Goal: Task Accomplishment & Management: Use online tool/utility

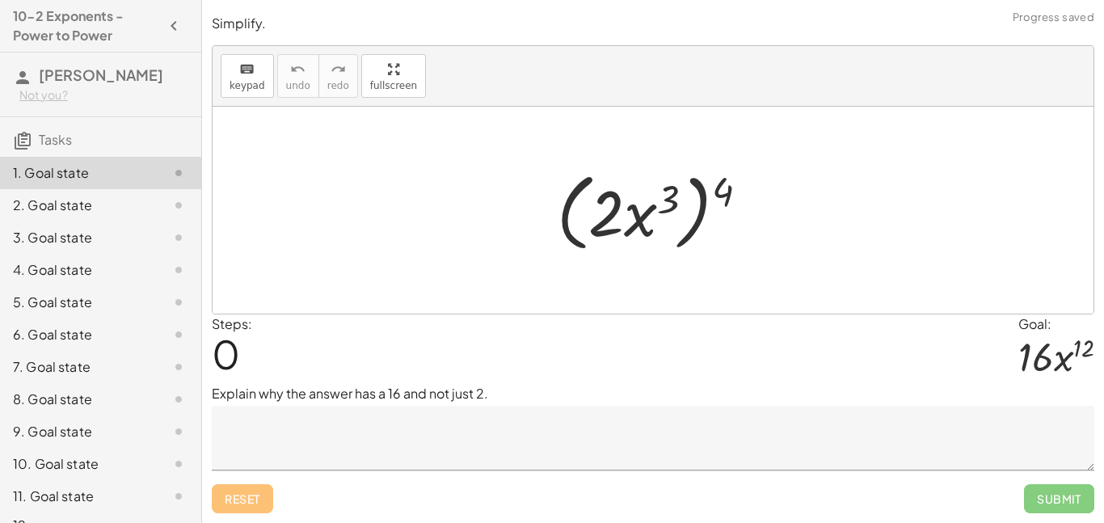
click at [420, 429] on textarea at bounding box center [653, 438] width 882 height 65
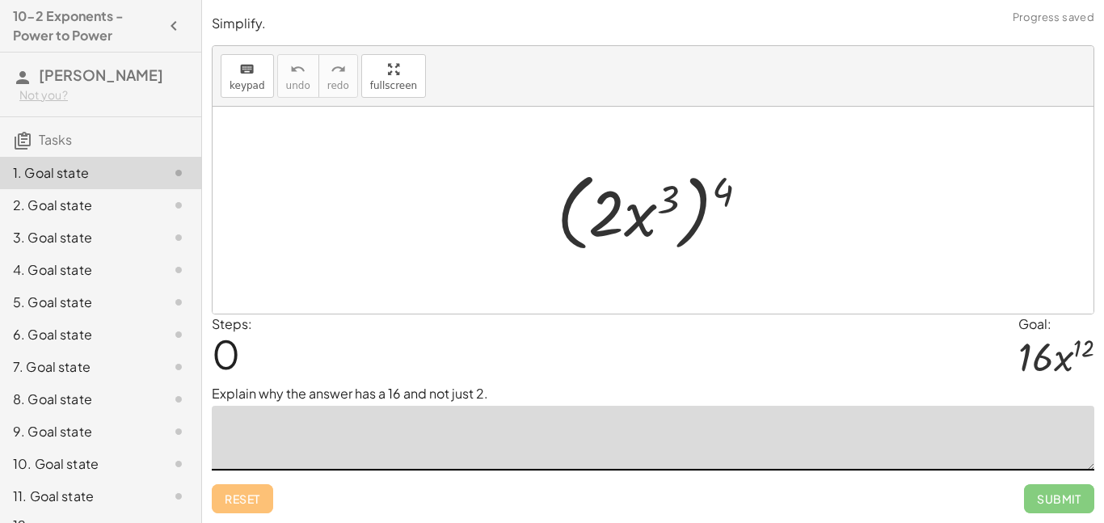
click at [438, 295] on div at bounding box center [653, 210] width 881 height 207
click at [574, 353] on div "Steps: 0 Goal: · 16 · x 12" at bounding box center [653, 348] width 882 height 69
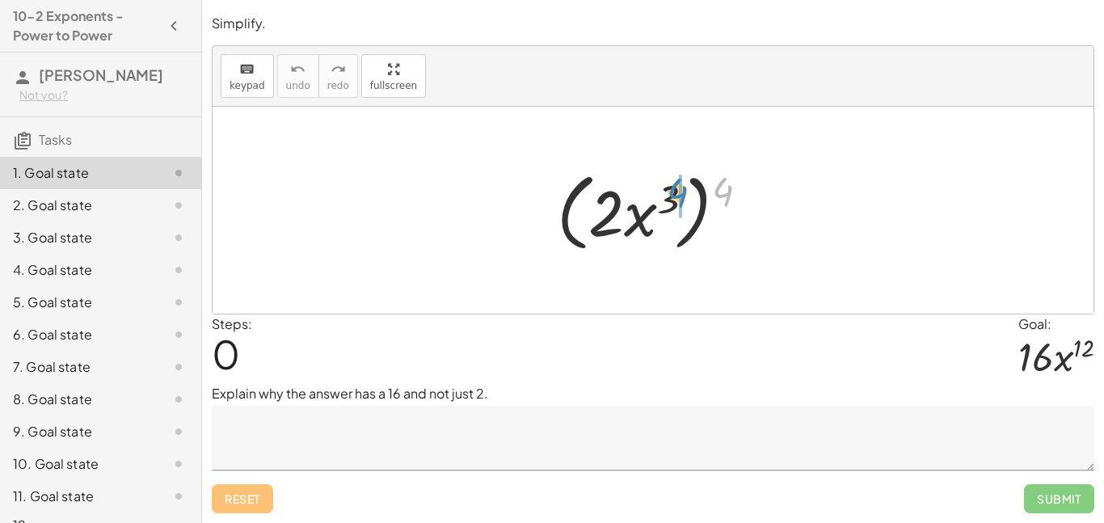
drag, startPoint x: 726, startPoint y: 197, endPoint x: 675, endPoint y: 199, distance: 51.7
click at [675, 199] on div at bounding box center [659, 210] width 221 height 93
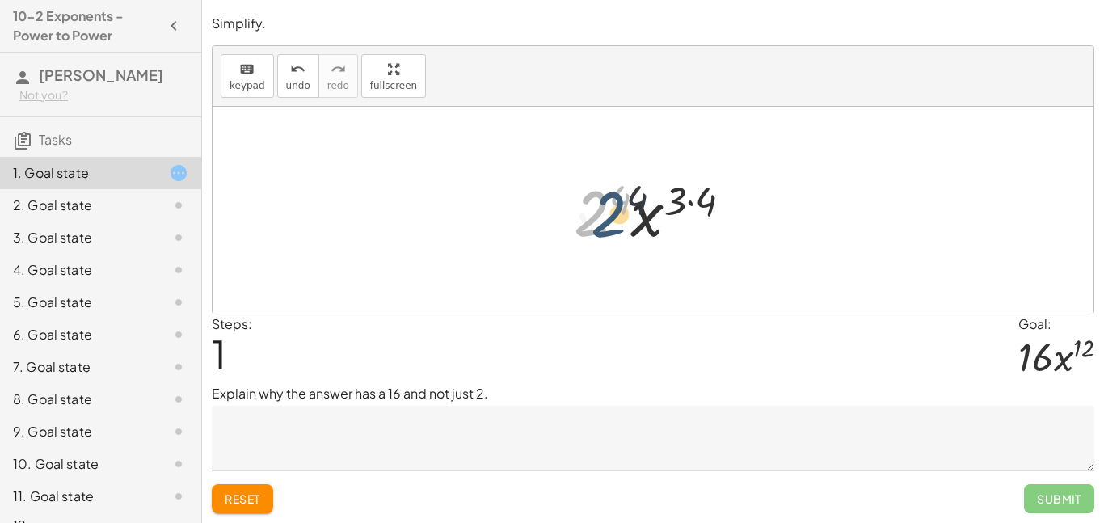
drag, startPoint x: 597, startPoint y: 198, endPoint x: 615, endPoint y: 200, distance: 17.9
click at [615, 200] on div at bounding box center [659, 210] width 187 height 83
drag, startPoint x: 615, startPoint y: 200, endPoint x: 596, endPoint y: 205, distance: 19.4
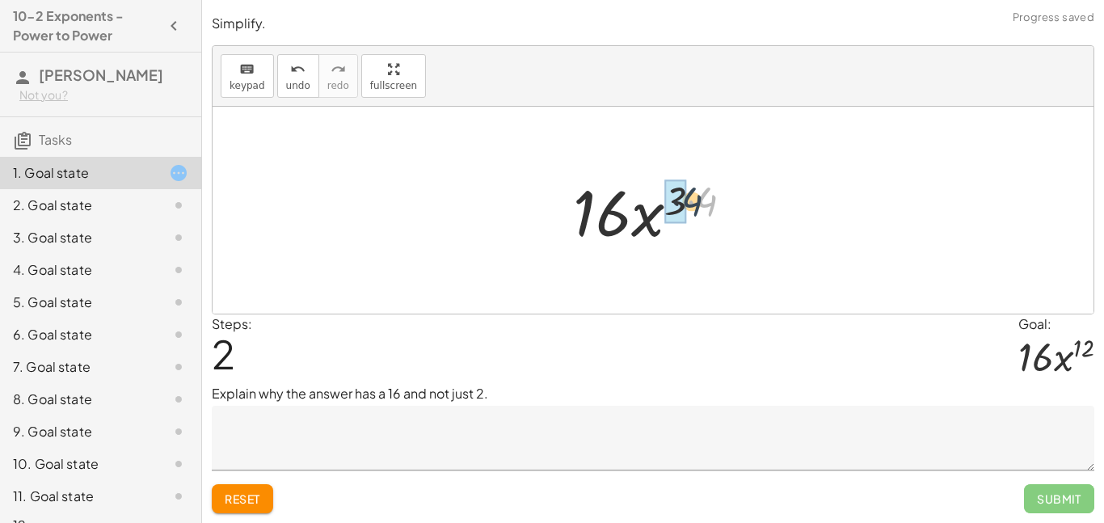
drag, startPoint x: 706, startPoint y: 204, endPoint x: 686, endPoint y: 204, distance: 20.2
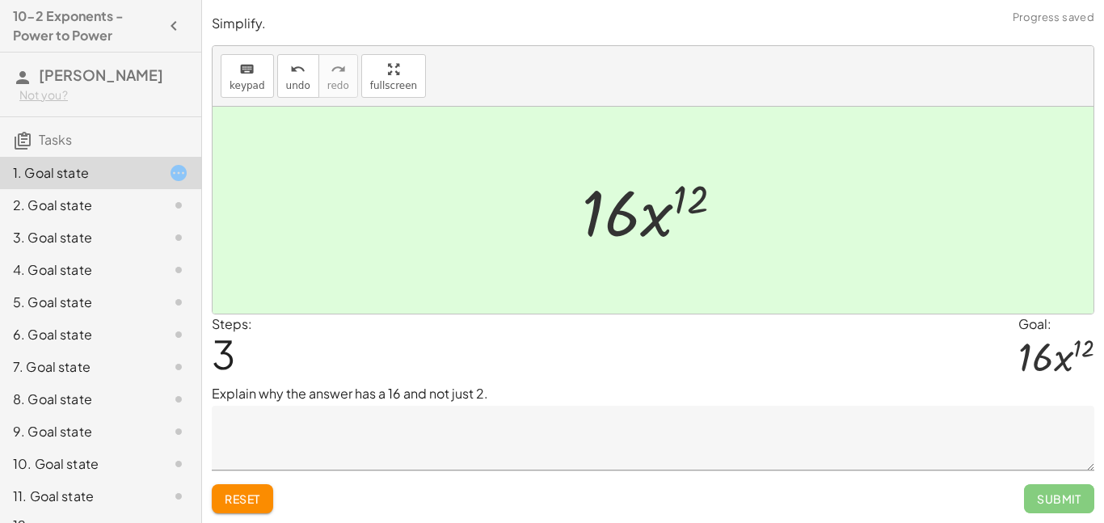
click at [612, 446] on textarea at bounding box center [653, 438] width 882 height 65
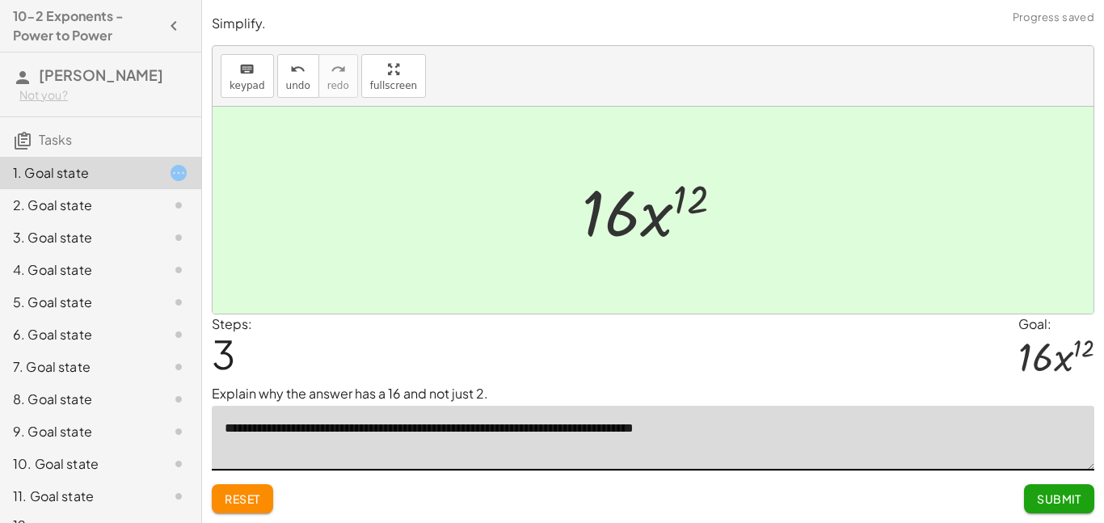
click at [660, 426] on textarea "**********" at bounding box center [653, 438] width 882 height 65
click at [293, 77] on icon "undo" at bounding box center [297, 69] width 15 height 19
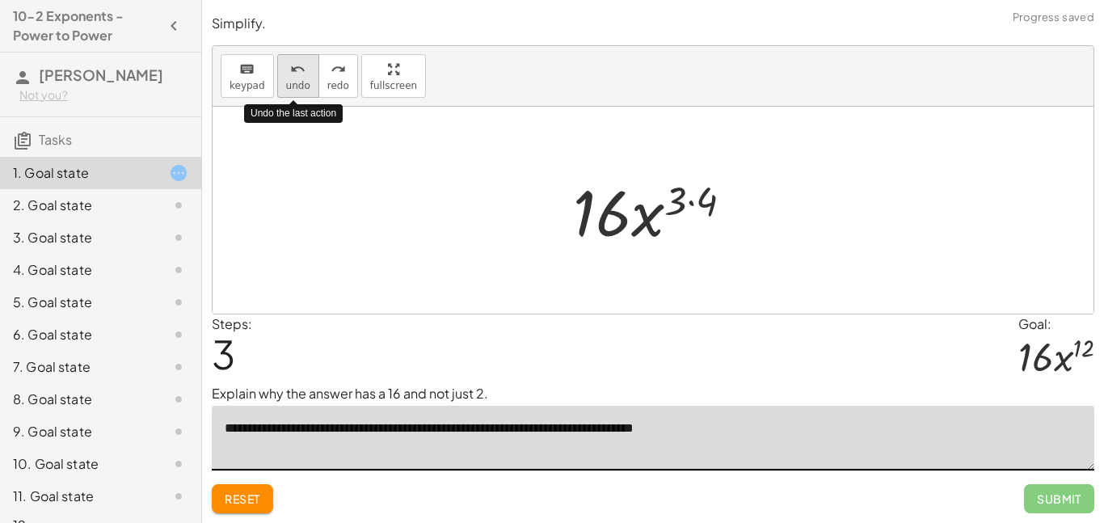
click at [293, 76] on icon "undo" at bounding box center [297, 69] width 15 height 19
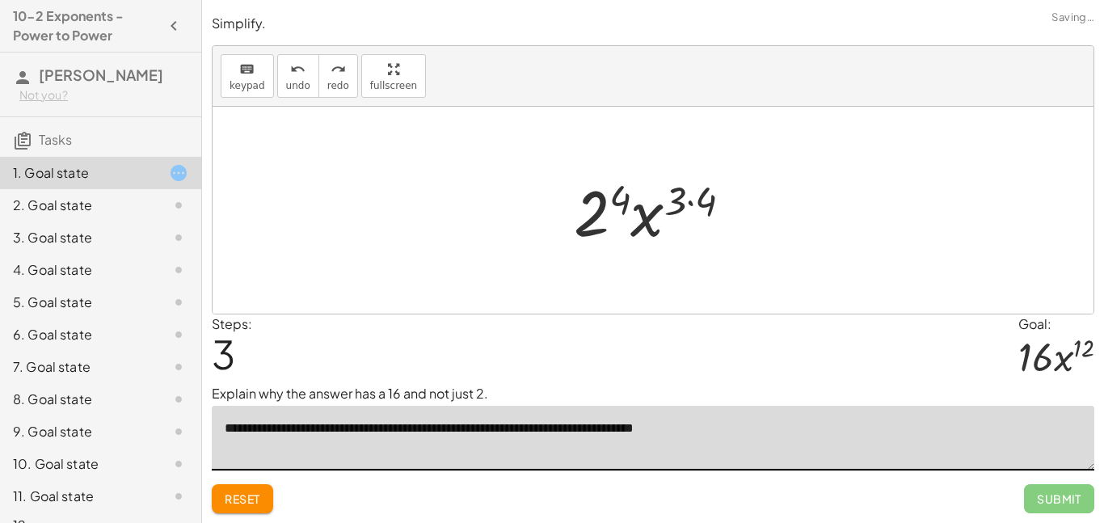
click at [665, 427] on textarea "**********" at bounding box center [653, 438] width 882 height 65
click at [757, 428] on textarea "**********" at bounding box center [653, 438] width 882 height 65
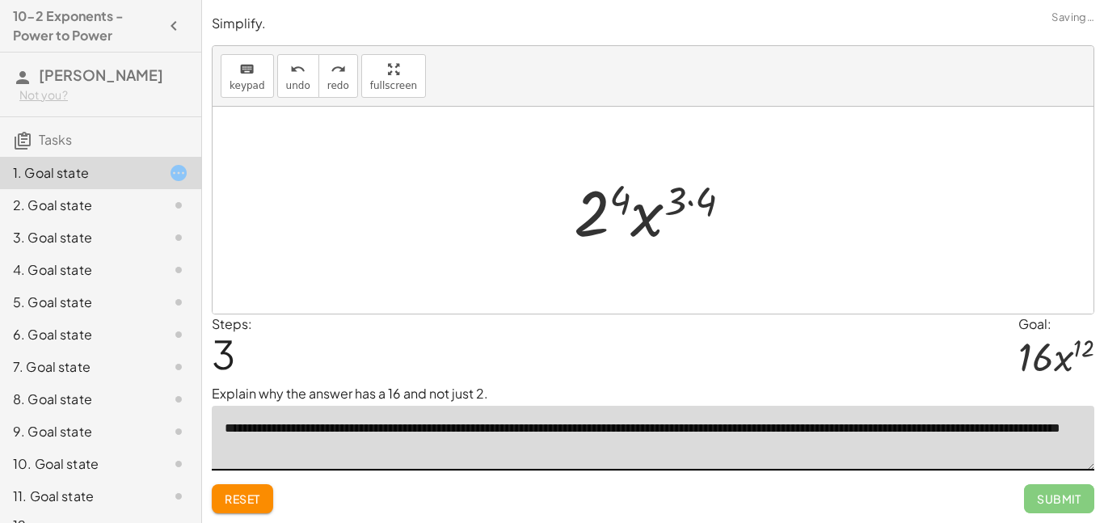
type textarea "**********"
click at [327, 78] on button "redo redo" at bounding box center [338, 76] width 40 height 44
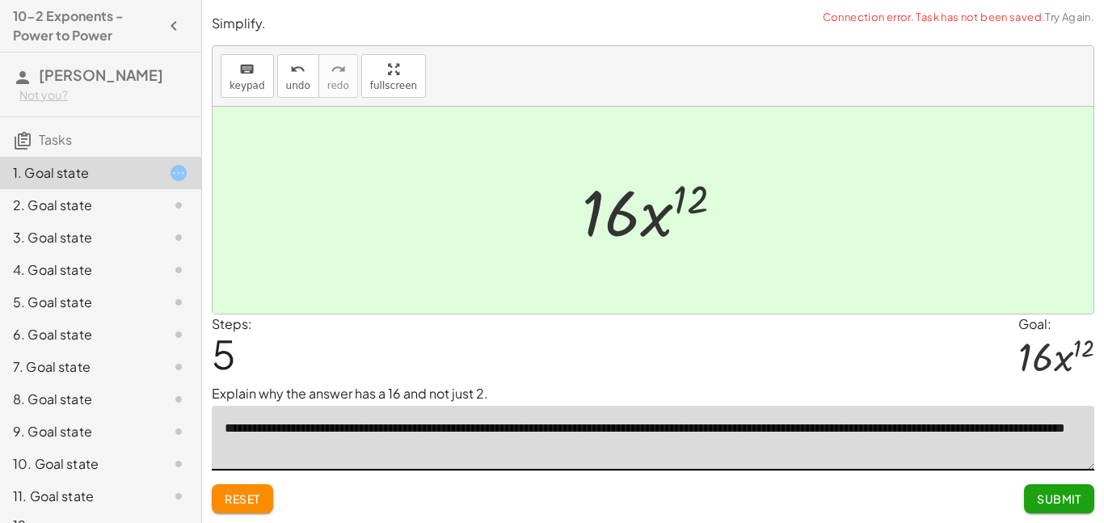
click at [1043, 498] on span "Submit" at bounding box center [1059, 498] width 44 height 15
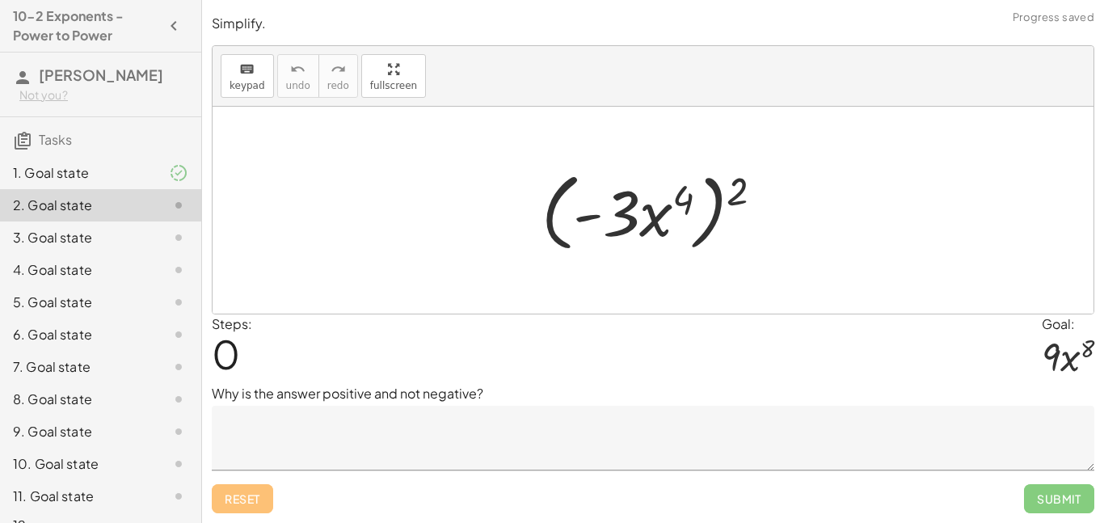
click at [114, 166] on div "1. Goal state" at bounding box center [78, 172] width 130 height 19
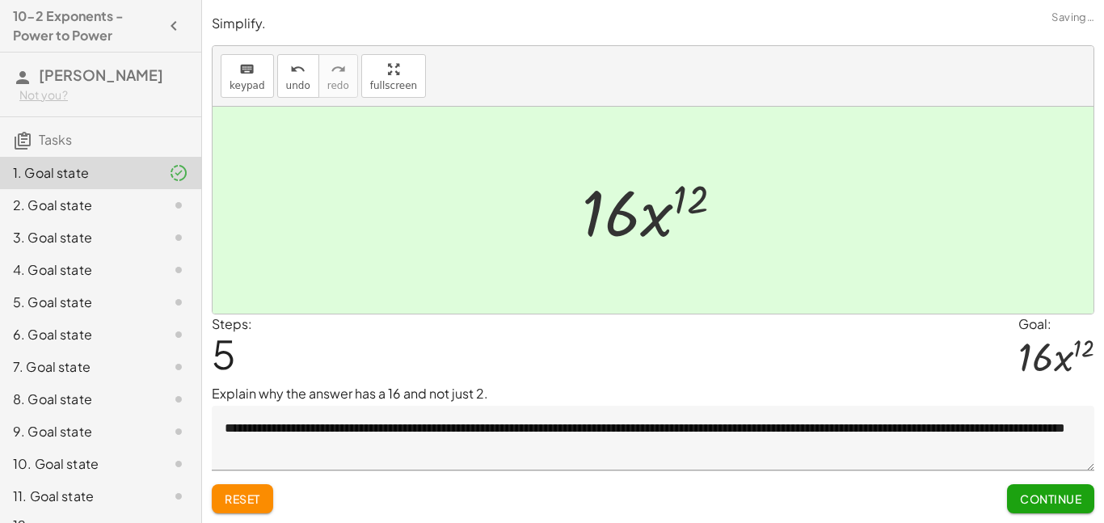
click at [125, 208] on div "2. Goal state" at bounding box center [78, 205] width 130 height 19
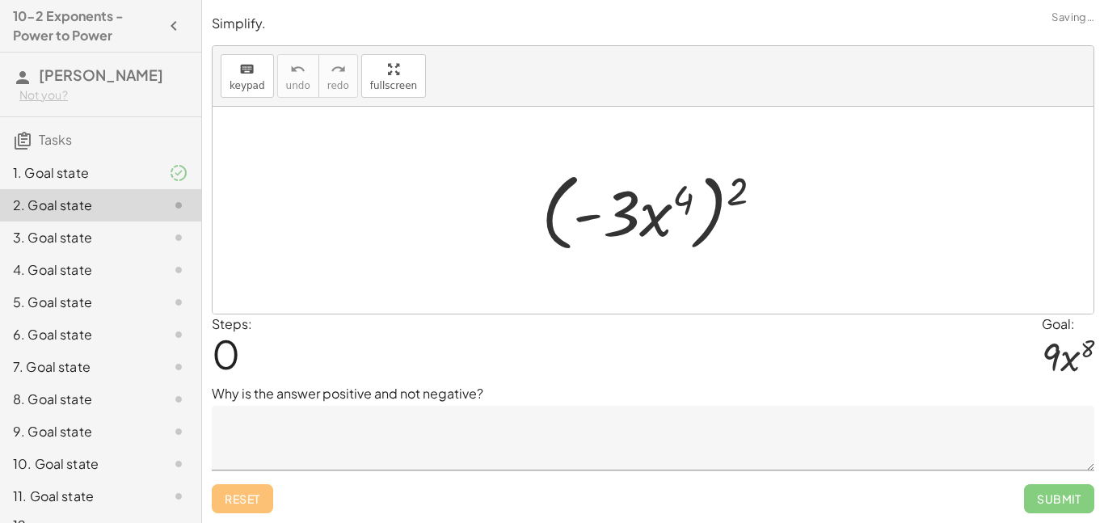
click at [119, 351] on div "5. Goal state" at bounding box center [100, 367] width 201 height 32
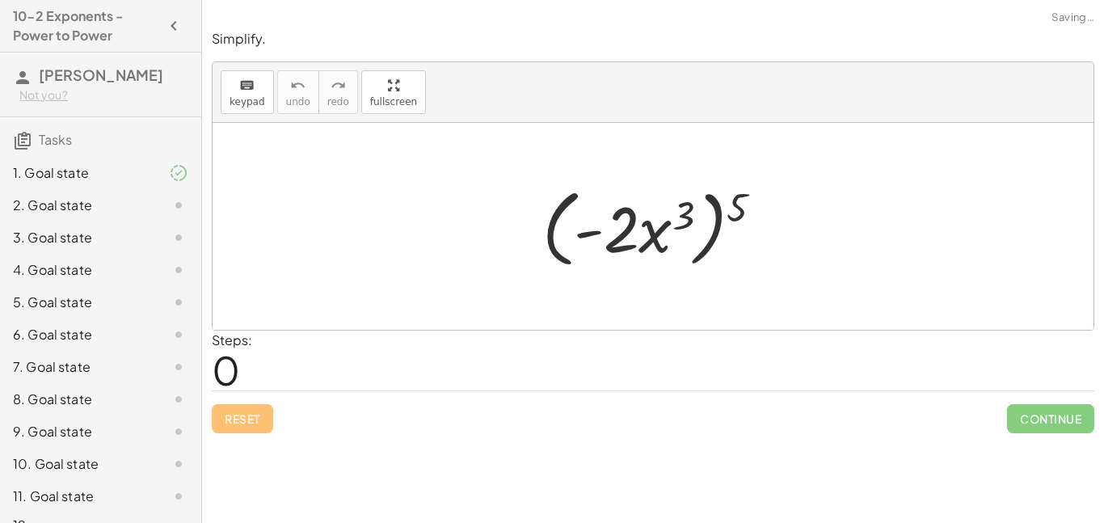
click at [84, 415] on div "7. Goal state" at bounding box center [100, 431] width 201 height 32
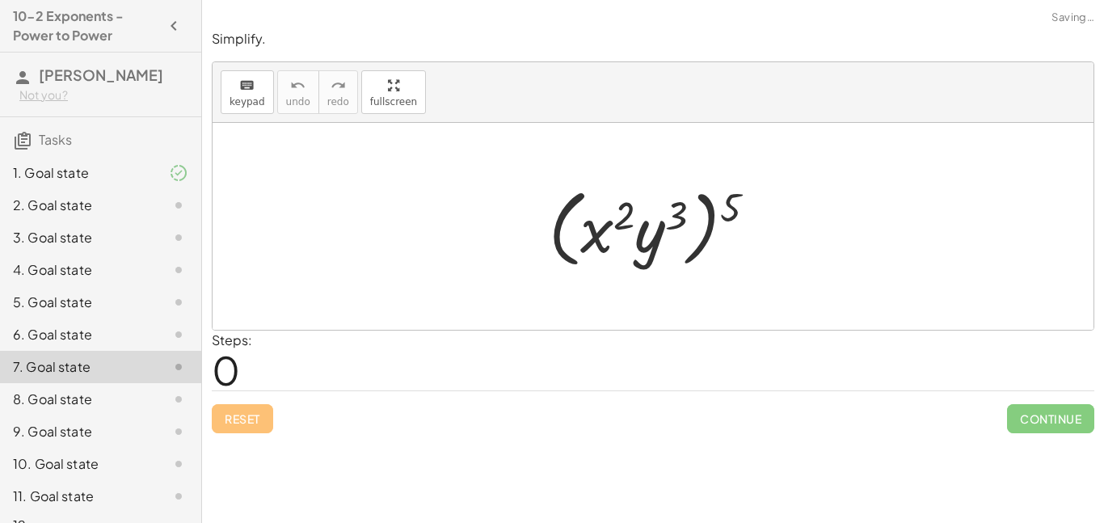
click at [78, 402] on div "8. Goal state" at bounding box center [78, 399] width 130 height 19
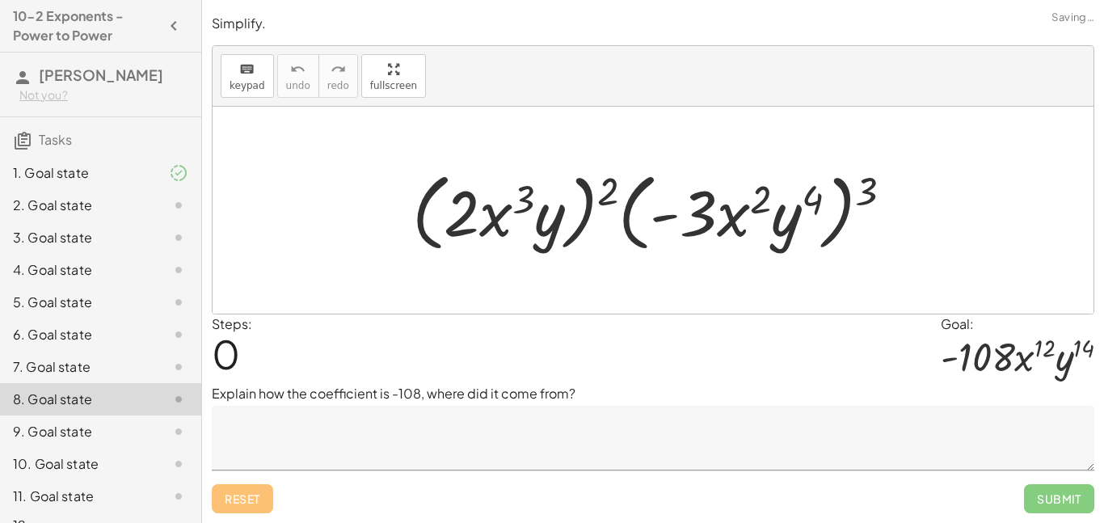
scroll to position [28, 0]
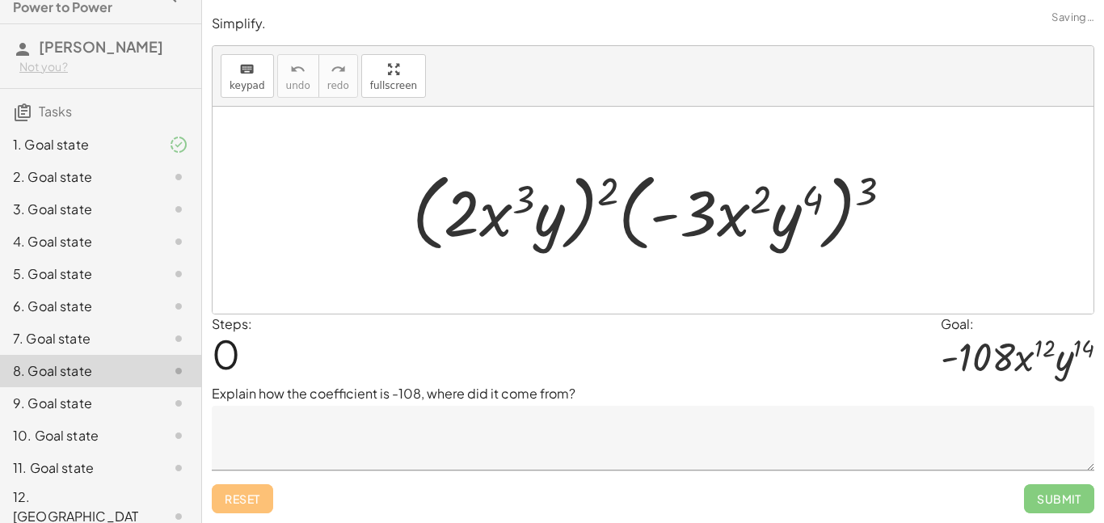
click at [78, 402] on div "9. Goal state" at bounding box center [78, 403] width 130 height 19
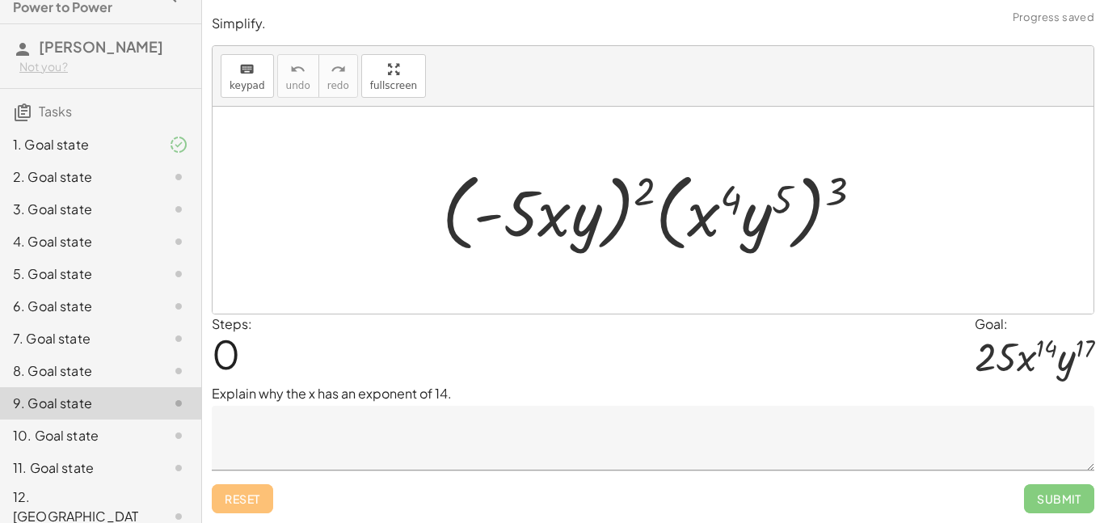
click at [88, 484] on div "10. Goal state" at bounding box center [100, 516] width 201 height 65
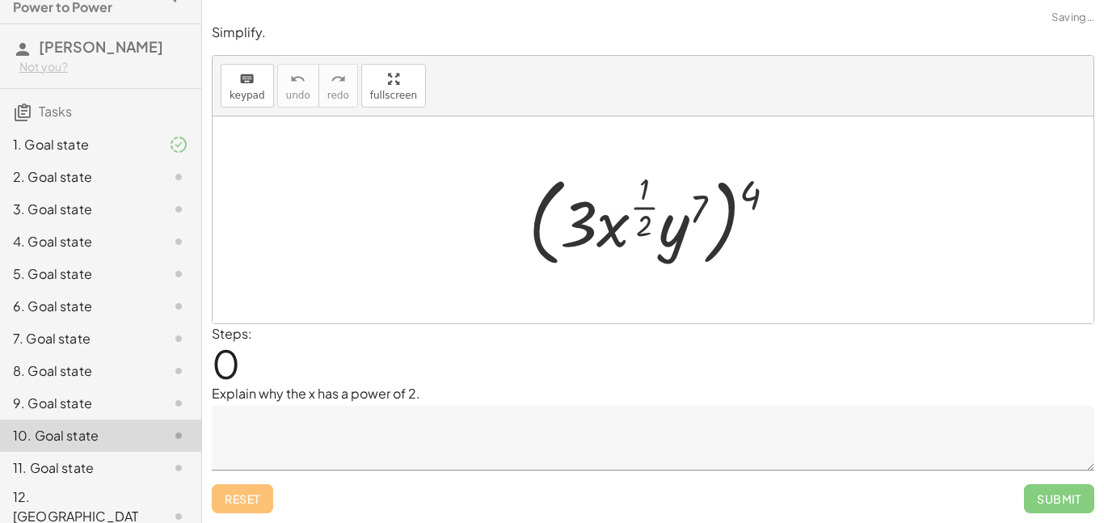
click at [86, 466] on div "11. Goal state" at bounding box center [78, 467] width 130 height 19
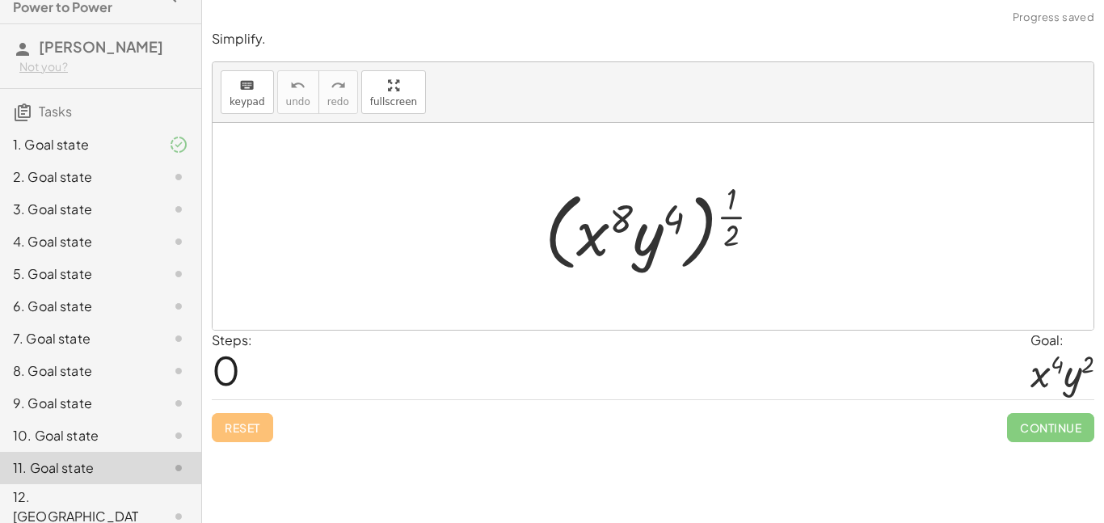
click at [62, 507] on div "12. [GEOGRAPHIC_DATA]" at bounding box center [78, 516] width 130 height 58
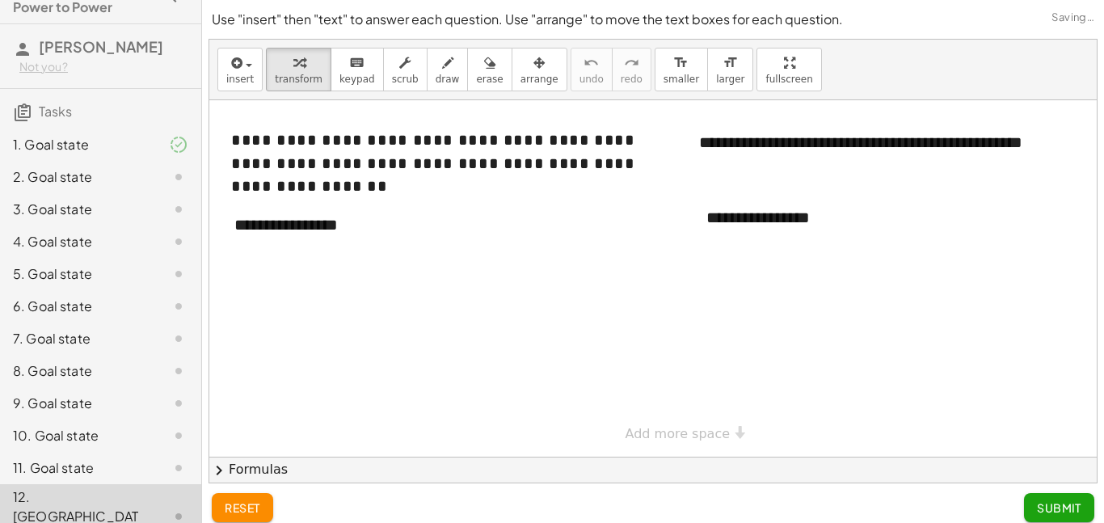
click at [82, 181] on div "2. Goal state" at bounding box center [78, 176] width 130 height 19
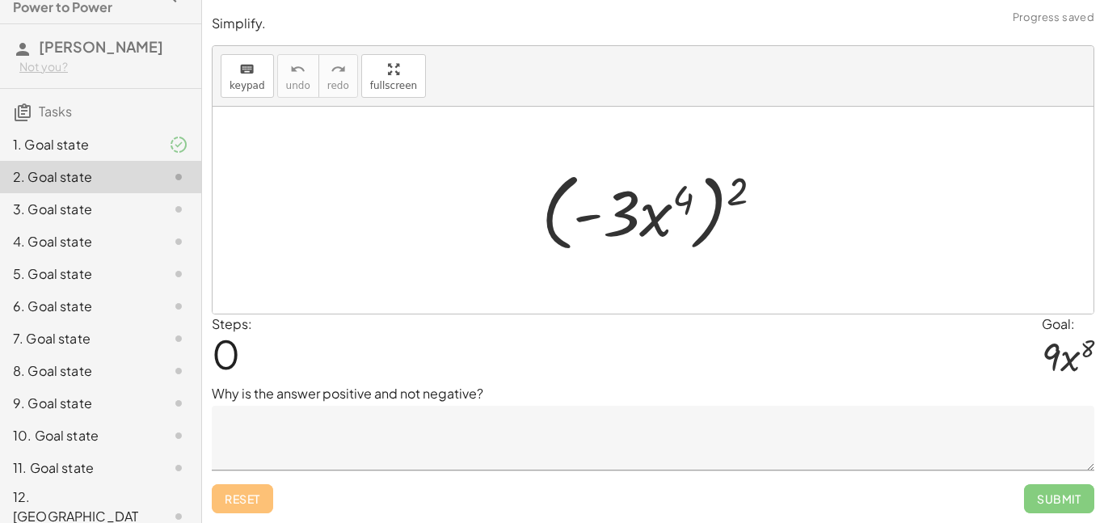
click at [733, 186] on div at bounding box center [658, 210] width 251 height 93
click at [730, 187] on div at bounding box center [658, 210] width 251 height 93
drag, startPoint x: 730, startPoint y: 188, endPoint x: 667, endPoint y: 201, distance: 63.6
click at [667, 201] on div at bounding box center [658, 210] width 251 height 93
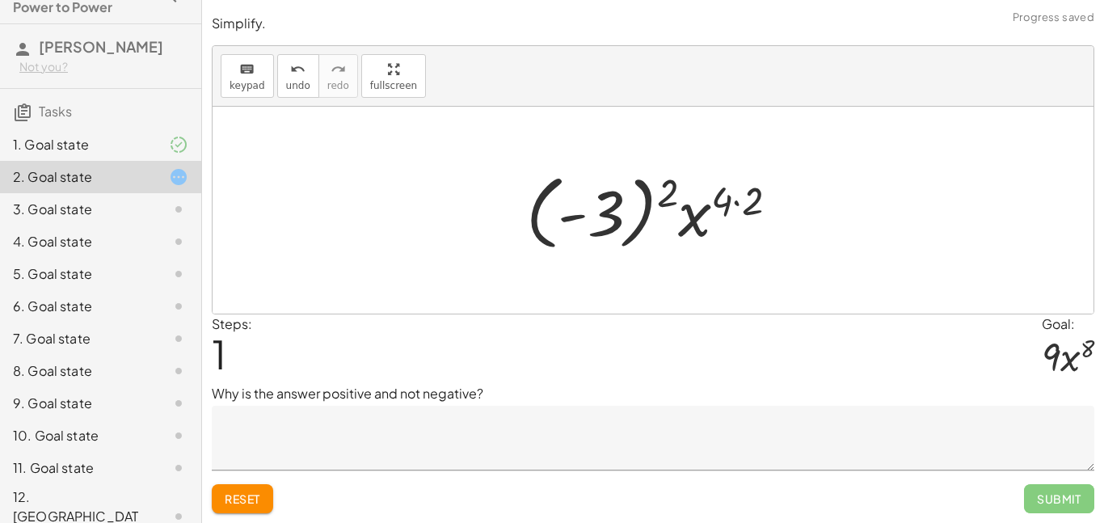
click at [665, 201] on div at bounding box center [658, 211] width 281 height 90
click at [665, 201] on div at bounding box center [659, 210] width 161 height 83
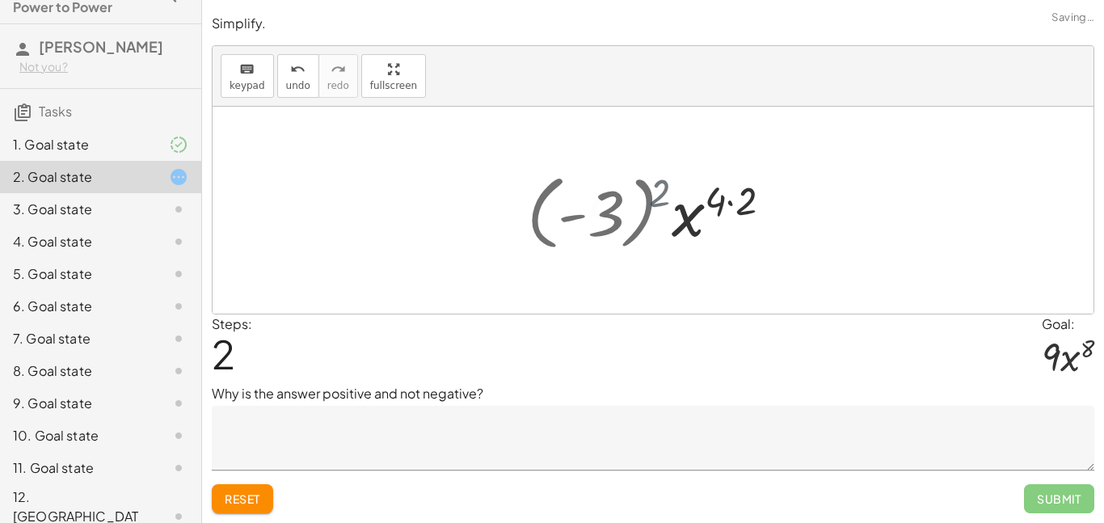
click at [665, 201] on div at bounding box center [659, 210] width 161 height 83
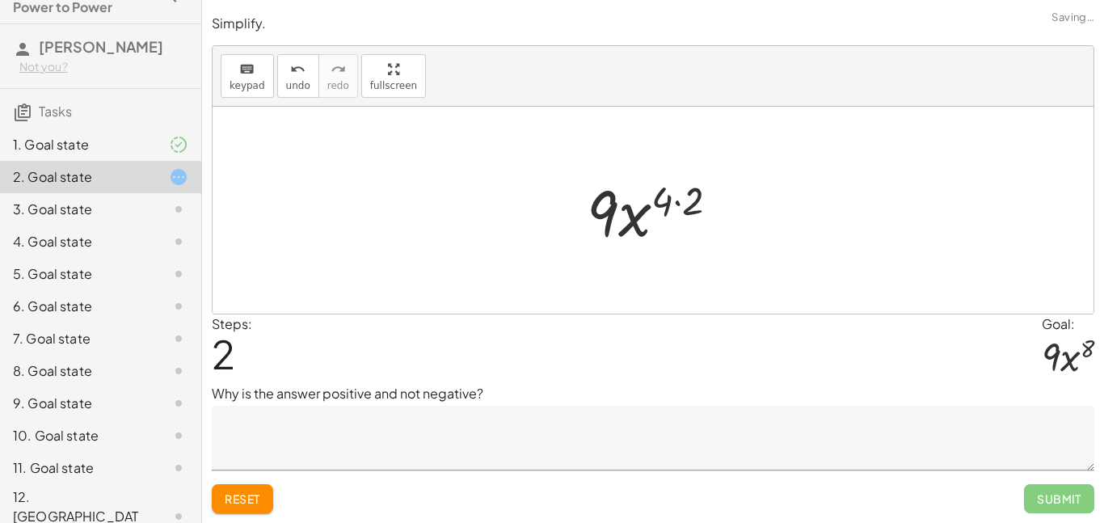
click at [665, 201] on div at bounding box center [659, 210] width 161 height 83
drag, startPoint x: 665, startPoint y: 201, endPoint x: 690, endPoint y: 208, distance: 25.9
click at [690, 208] on div at bounding box center [659, 210] width 161 height 83
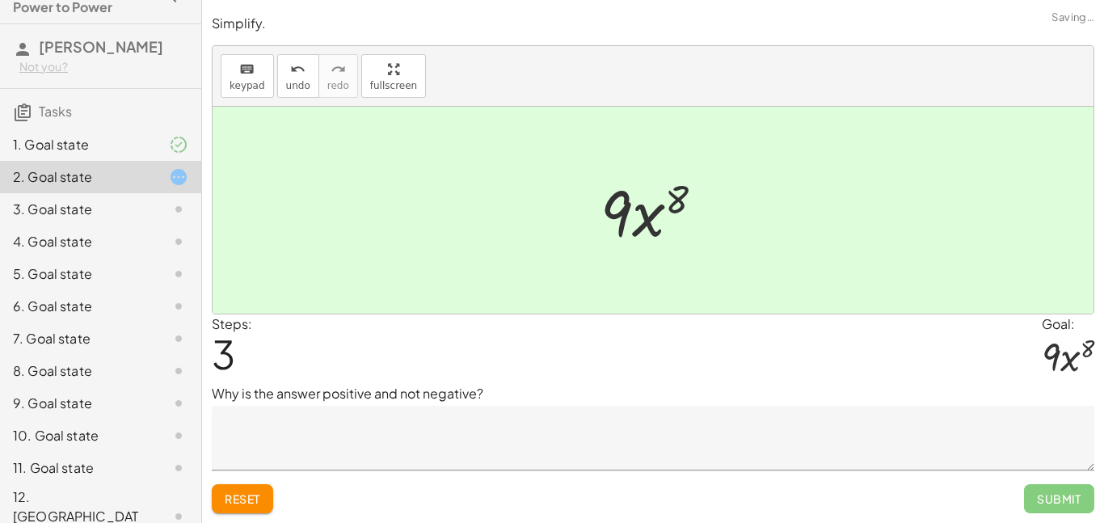
click at [411, 420] on textarea at bounding box center [653, 438] width 882 height 65
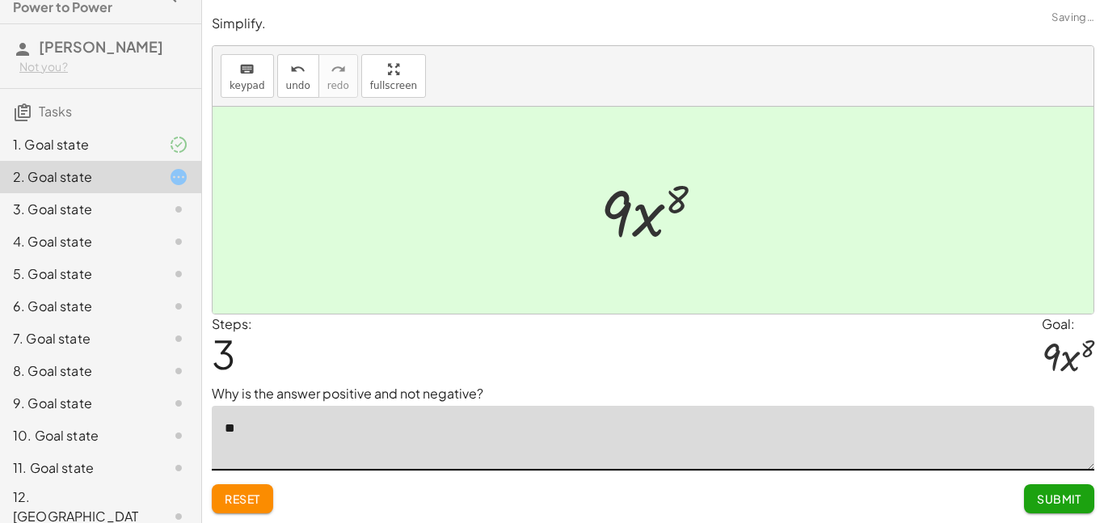
type textarea "*"
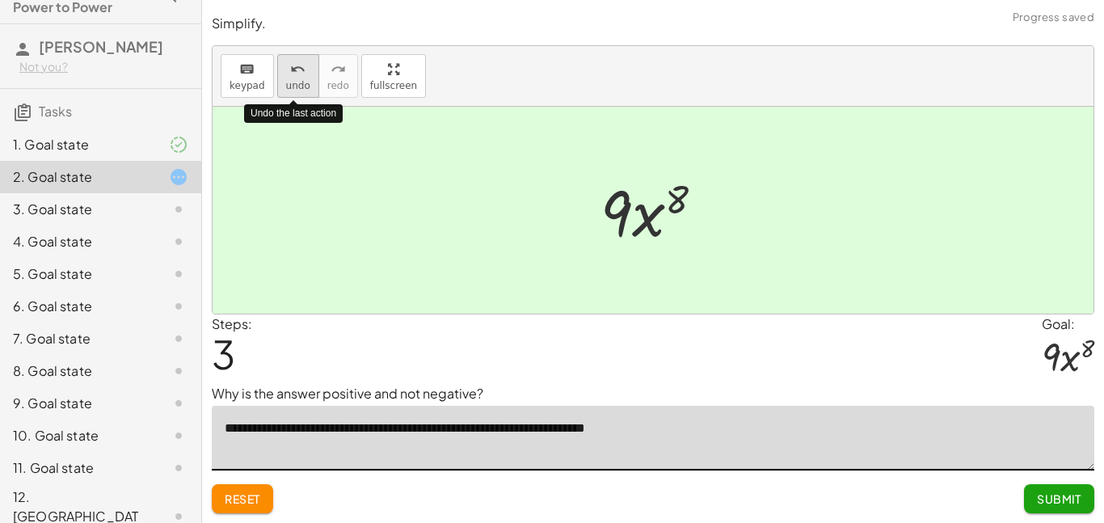
click at [290, 76] on icon "undo" at bounding box center [297, 69] width 15 height 19
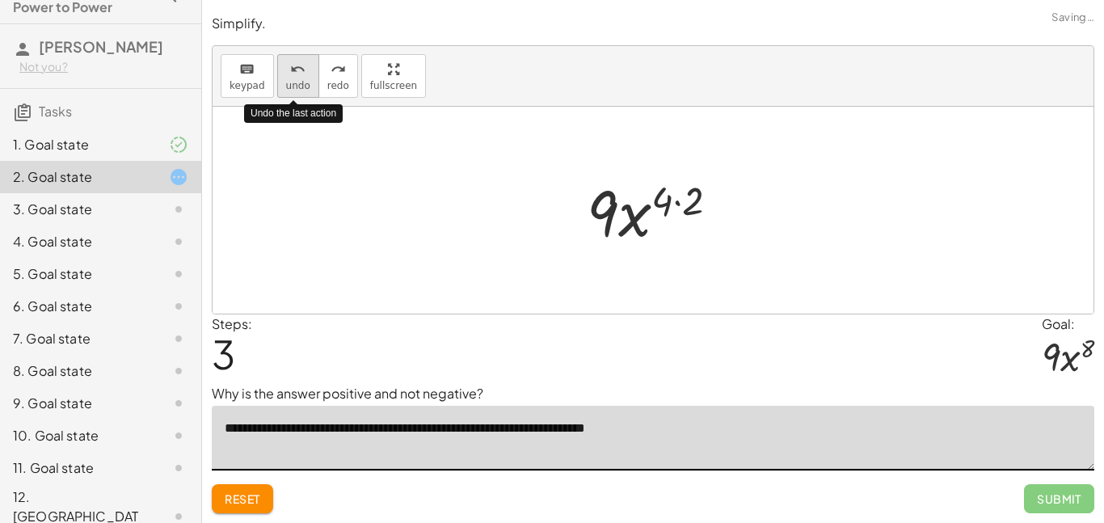
click at [290, 76] on icon "undo" at bounding box center [297, 69] width 15 height 19
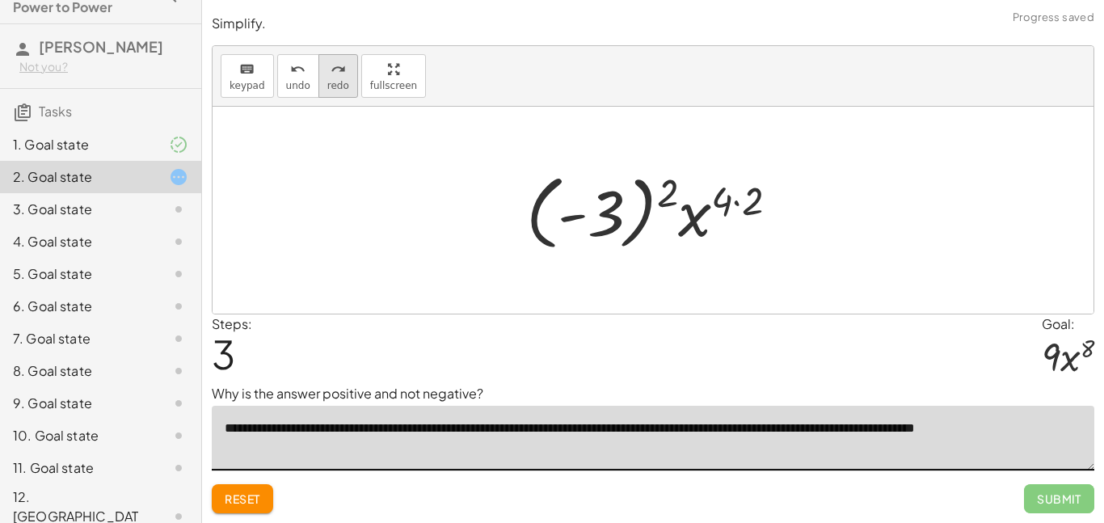
click at [341, 87] on span "redo" at bounding box center [338, 85] width 22 height 11
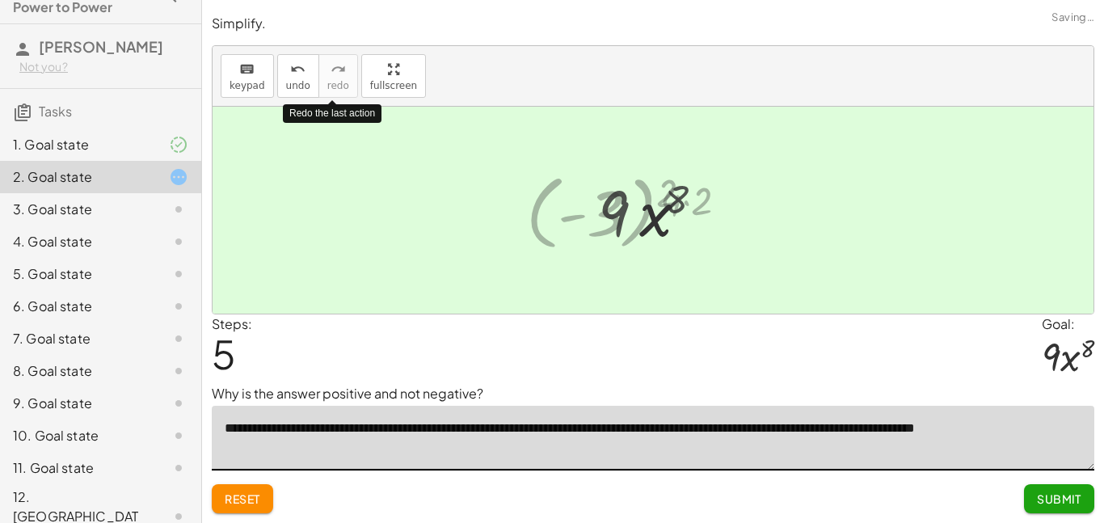
type textarea "**********"
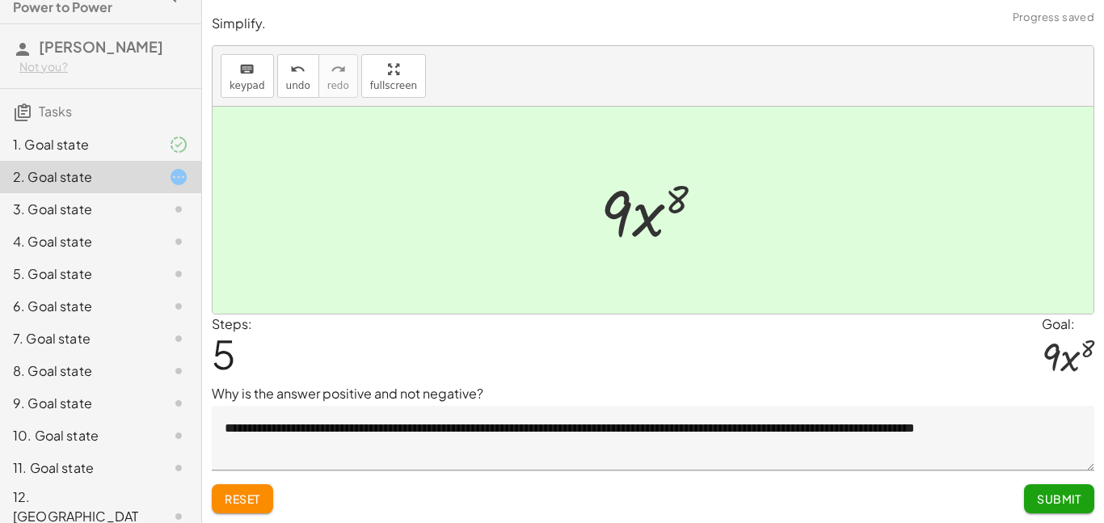
click at [1071, 501] on span "Submit" at bounding box center [1059, 498] width 44 height 15
click at [0, 0] on span "Continue" at bounding box center [0, 0] width 0 height 0
